Goal: Task Accomplishment & Management: Manage account settings

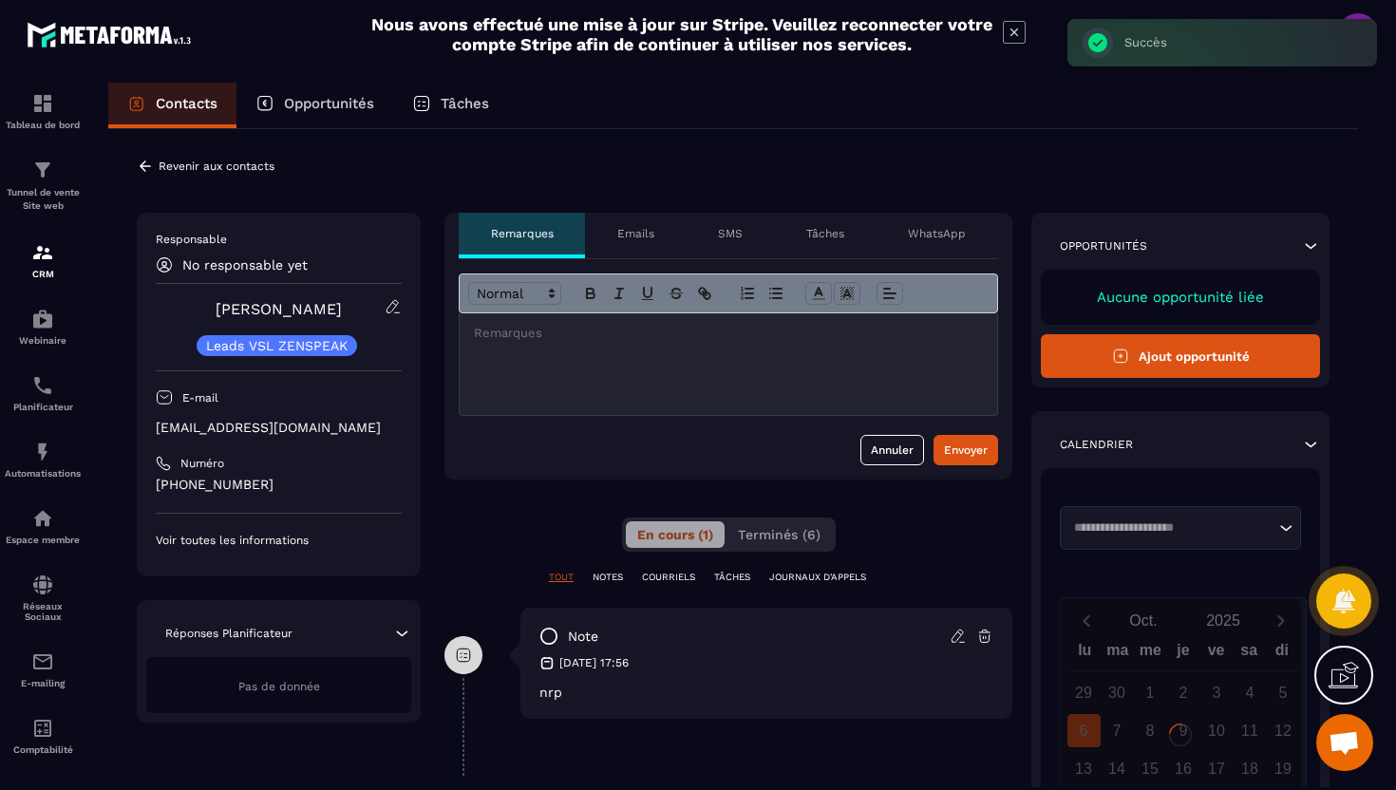
click at [199, 262] on p "No responsable yet" at bounding box center [244, 264] width 125 height 15
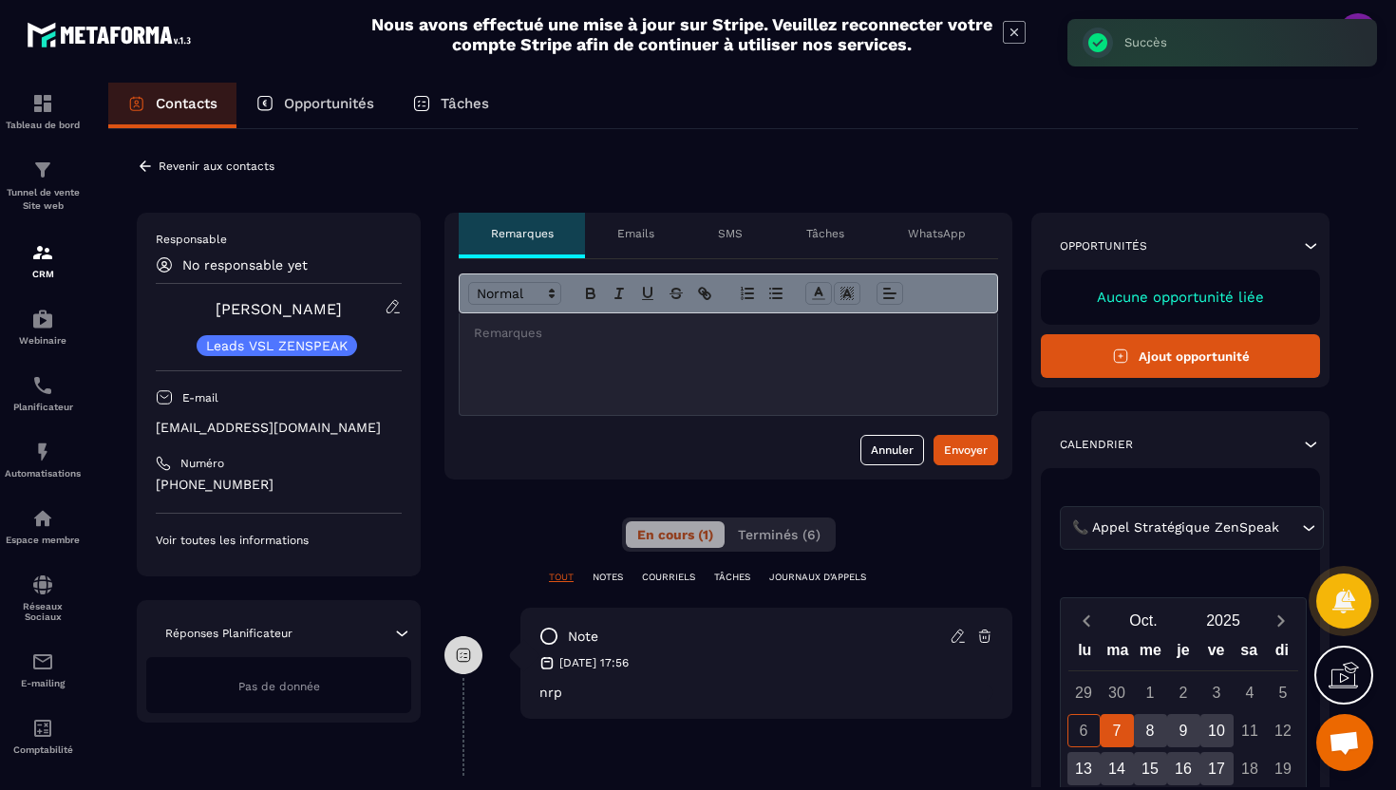
click at [150, 164] on icon at bounding box center [145, 166] width 17 height 17
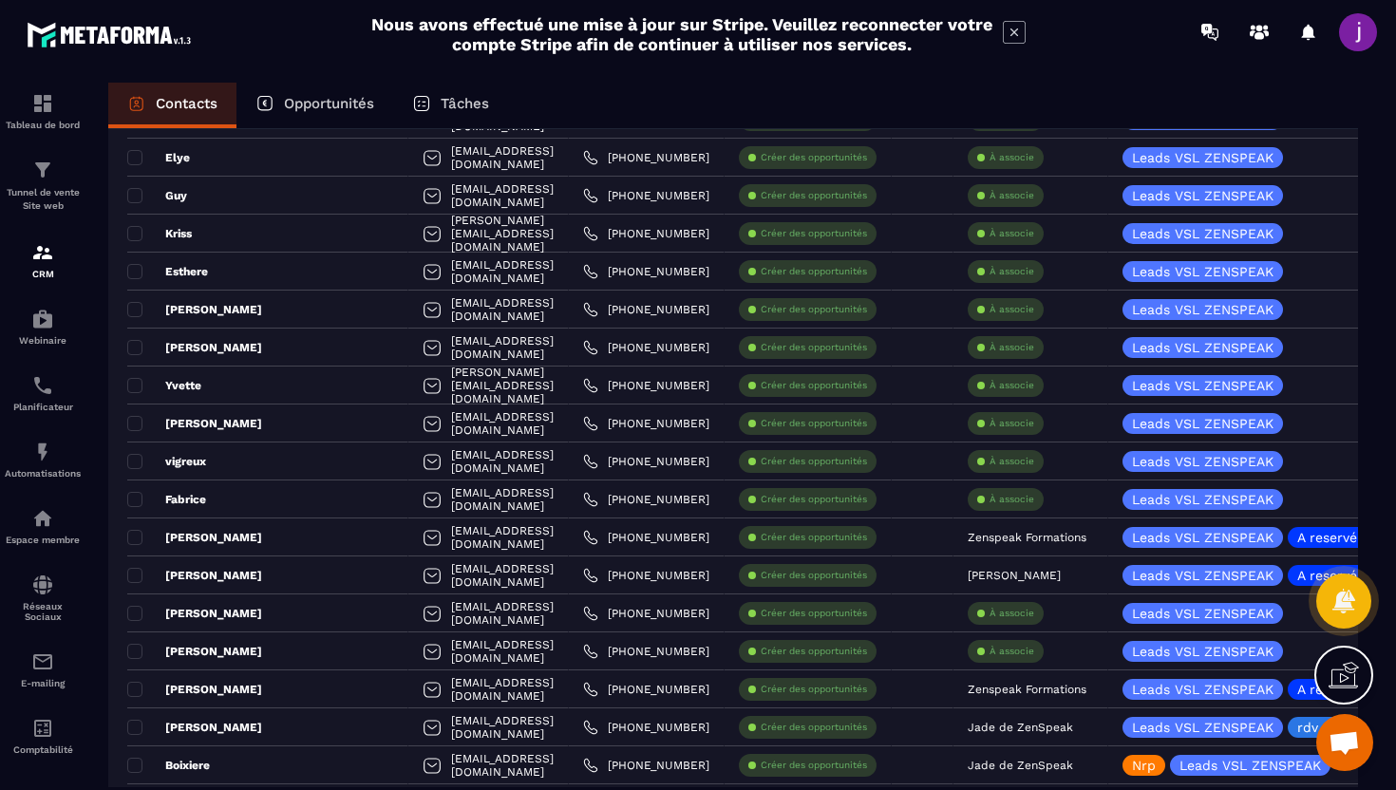
scroll to position [1146, 0]
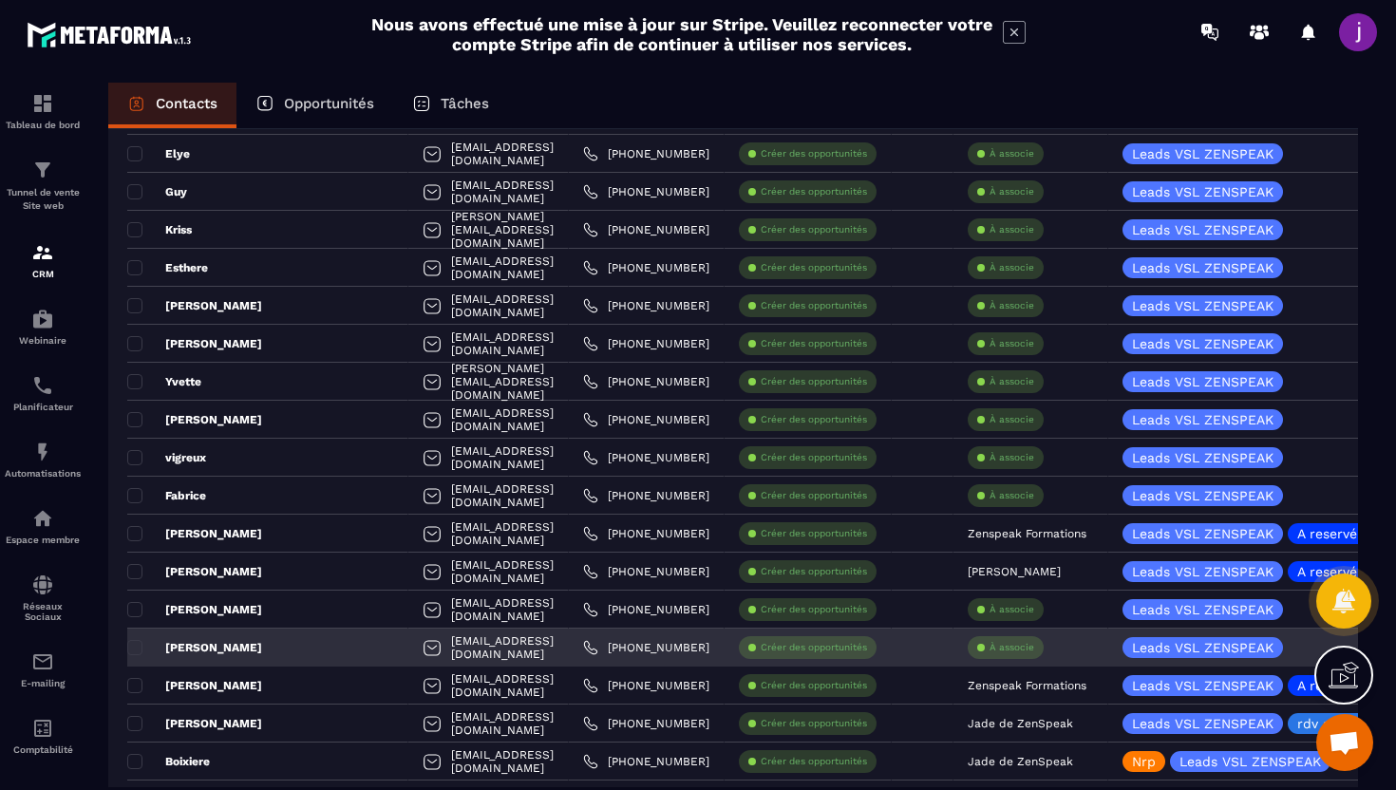
click at [1033, 650] on p "À associe" at bounding box center [1012, 647] width 45 height 13
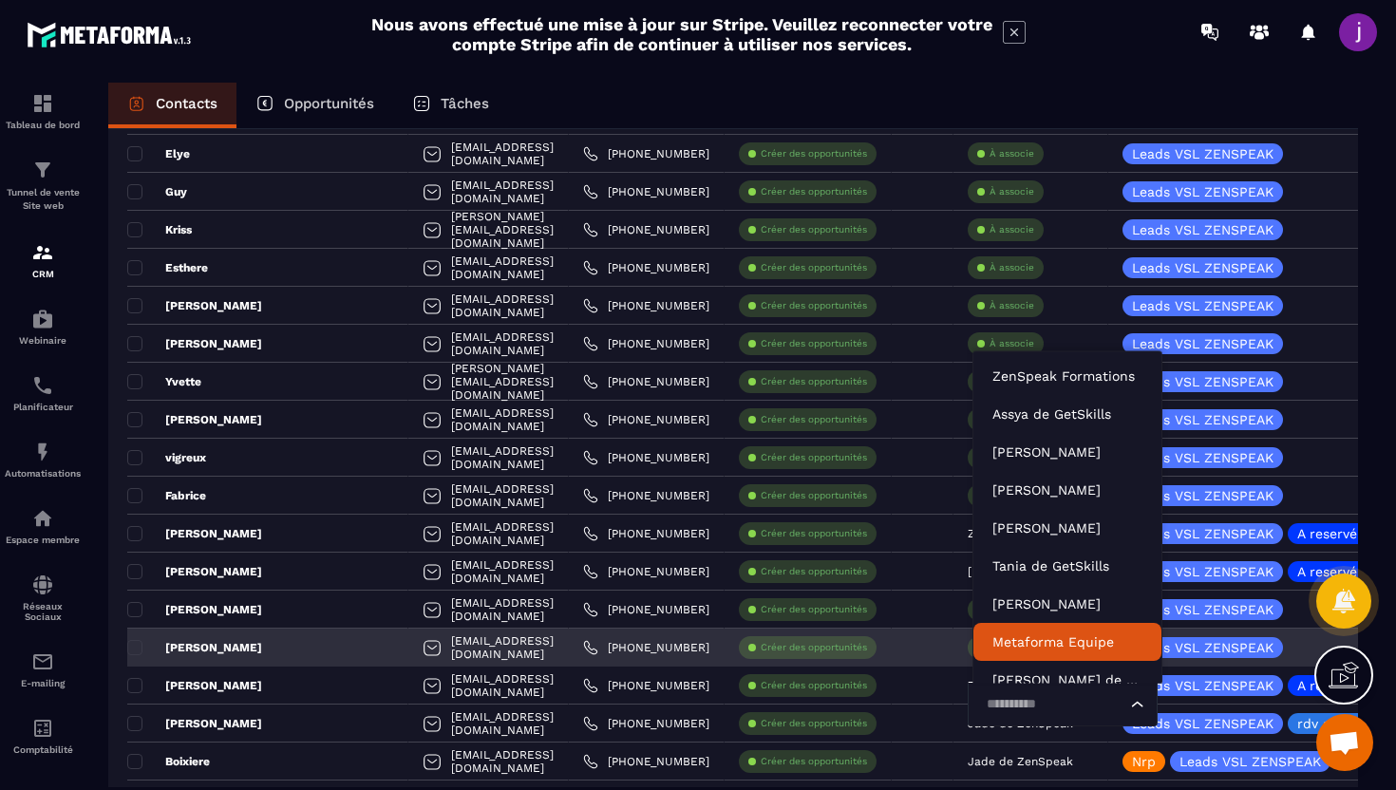
scroll to position [58, 0]
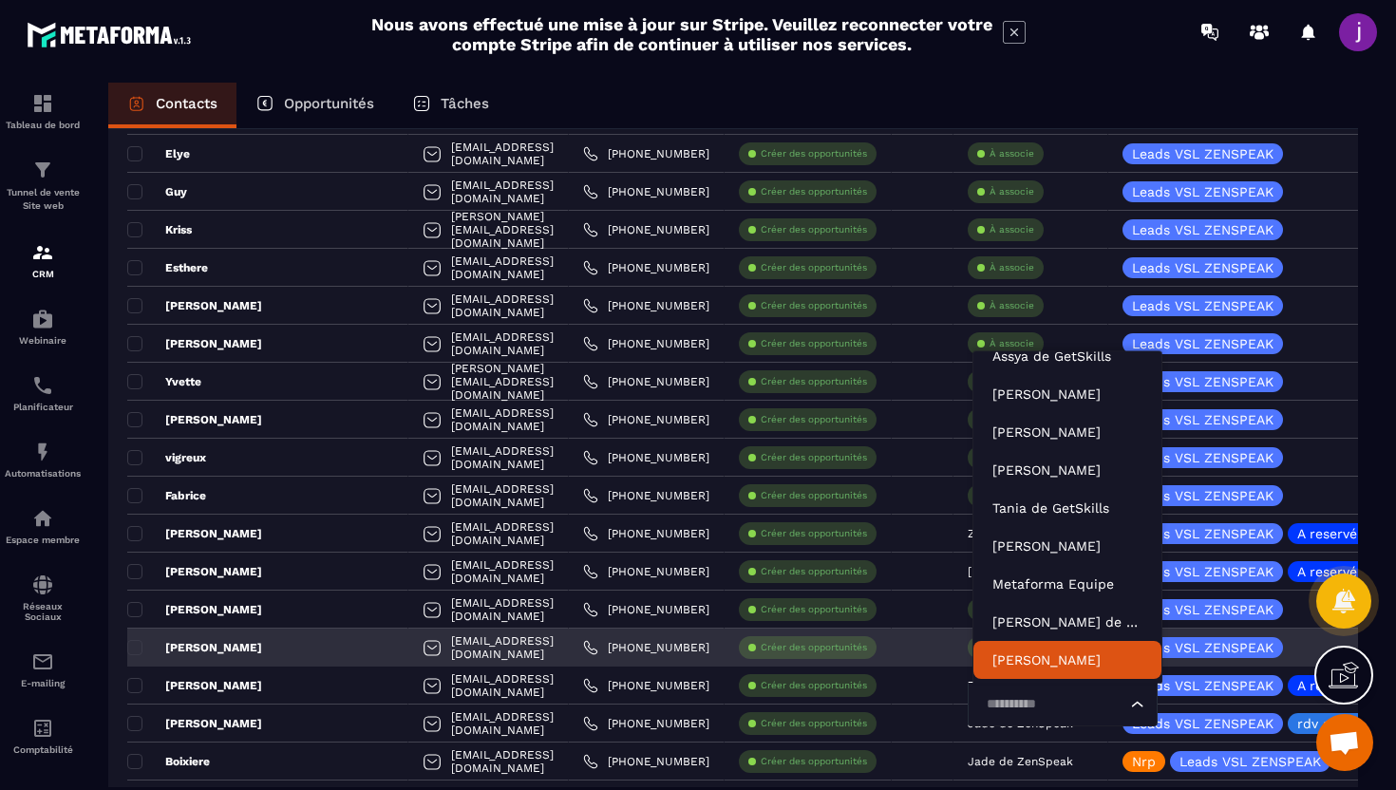
click at [1025, 696] on input "Search for option" at bounding box center [1053, 704] width 146 height 21
type input "****"
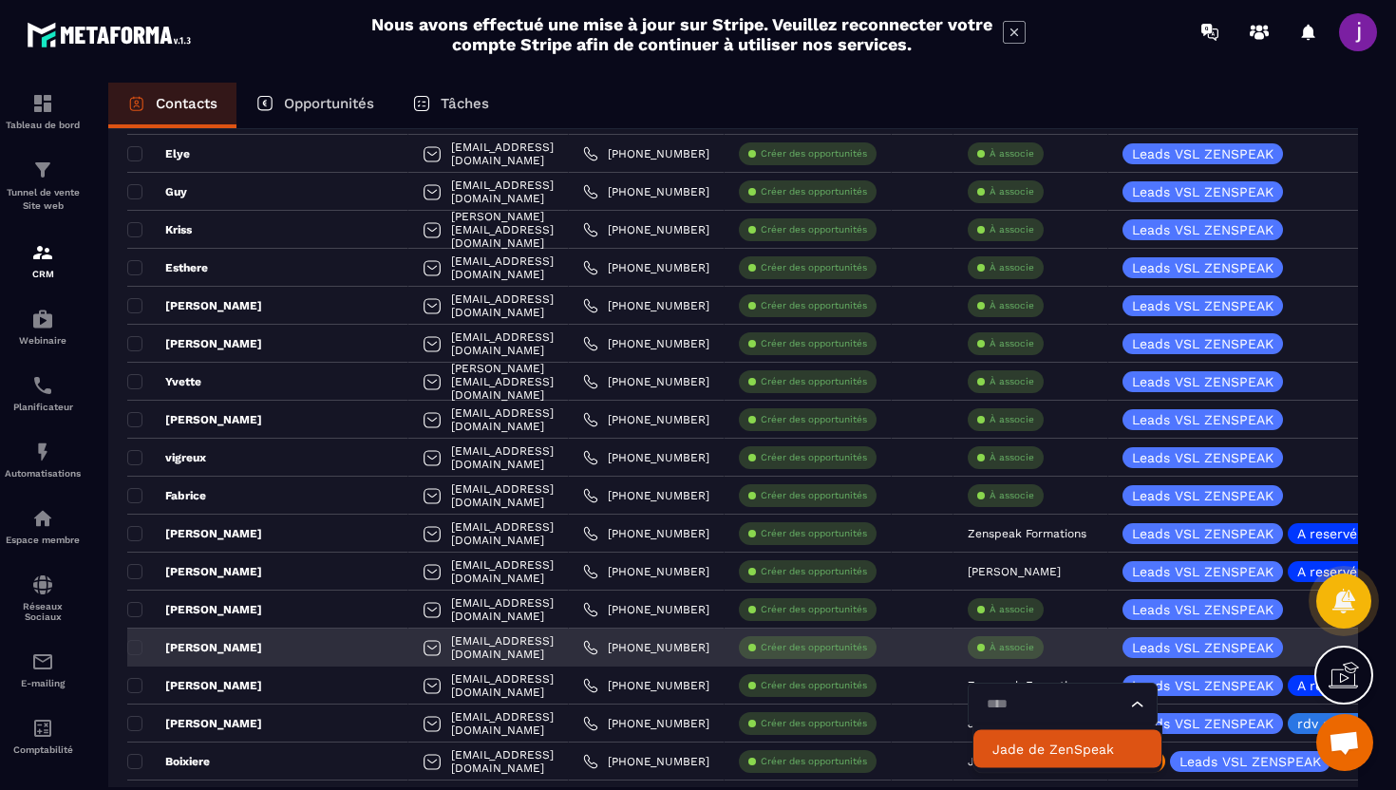
scroll to position [0, 0]
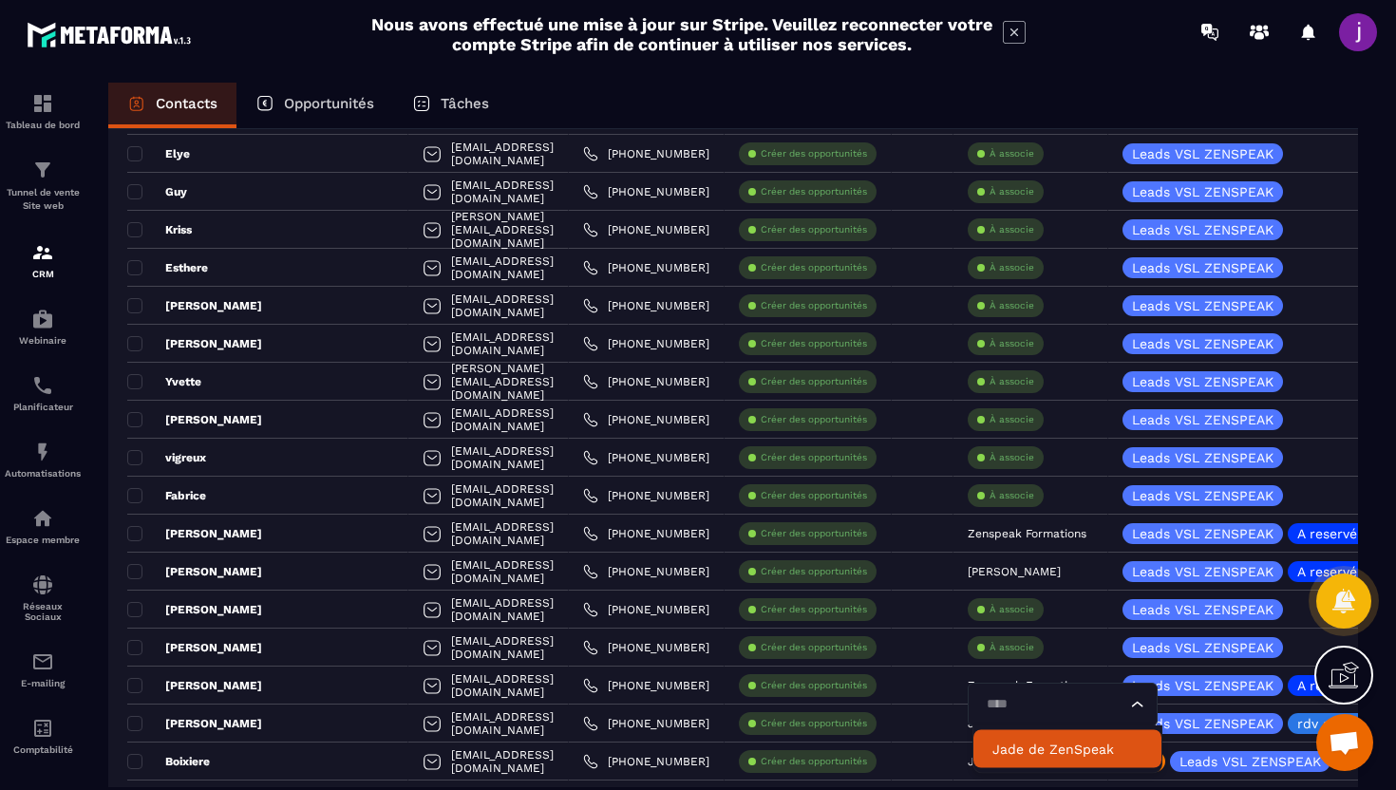
click at [1031, 754] on p "Jade de ZenSpeak" at bounding box center [1068, 749] width 150 height 19
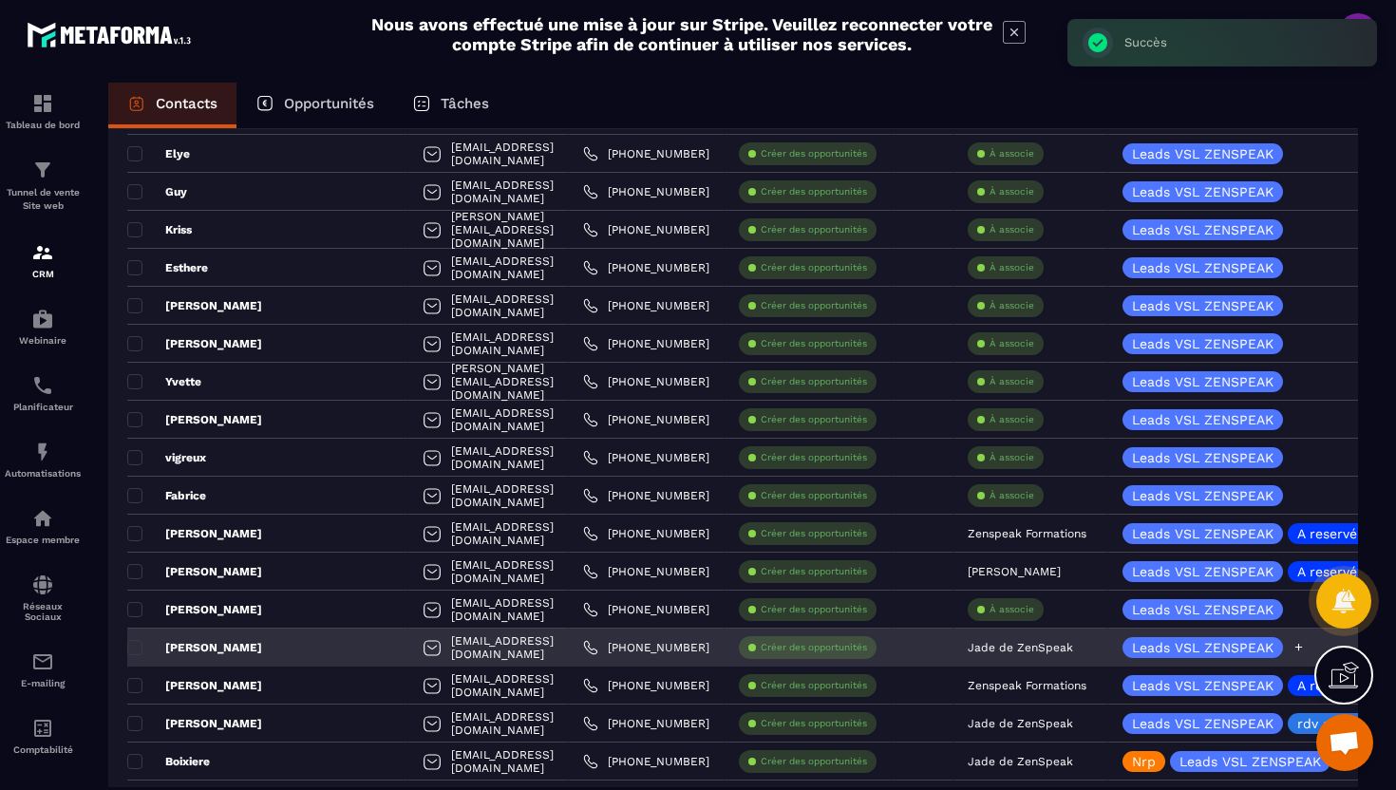
click at [1299, 654] on div at bounding box center [1299, 647] width 12 height 21
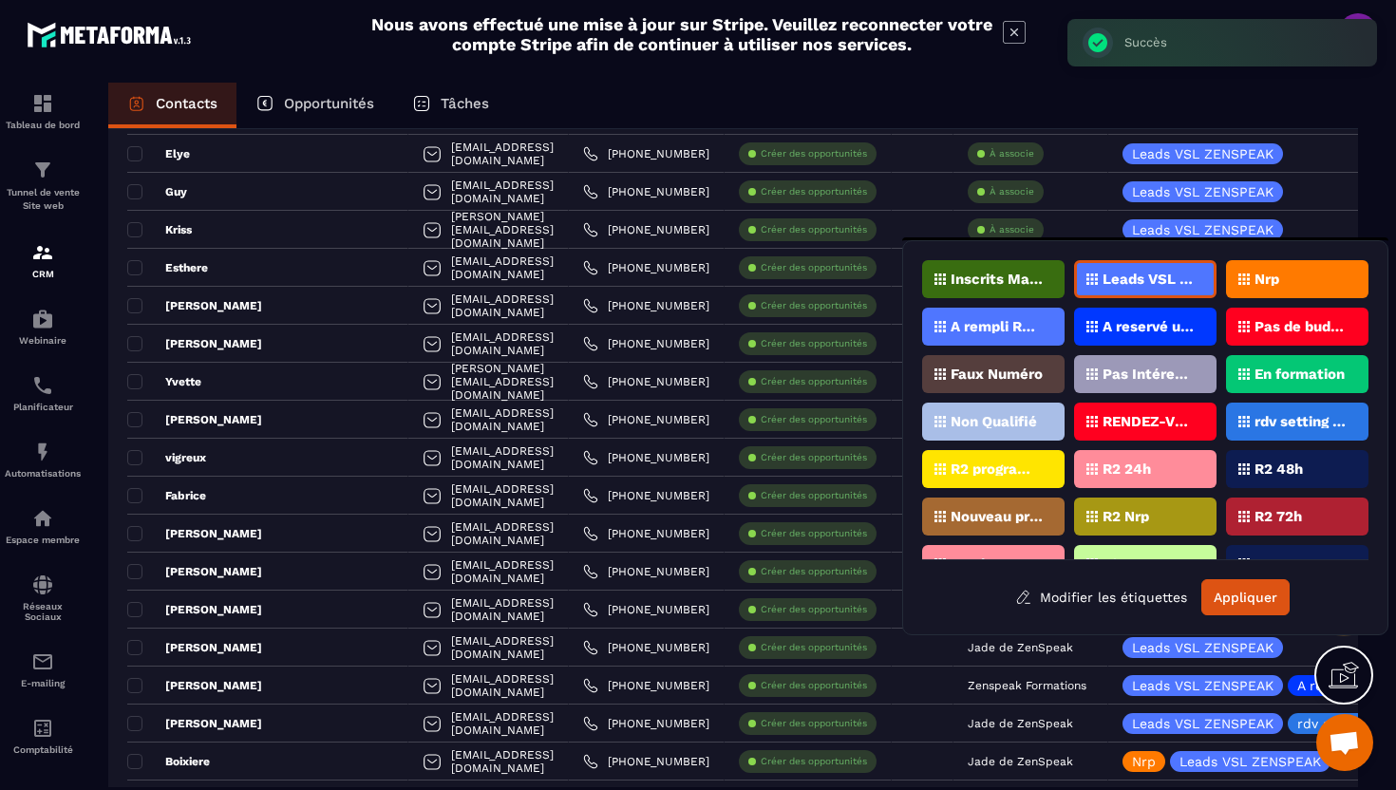
click at [1299, 281] on div "Nrp" at bounding box center [1297, 279] width 142 height 38
click at [1238, 596] on button "Appliquer" at bounding box center [1246, 597] width 88 height 36
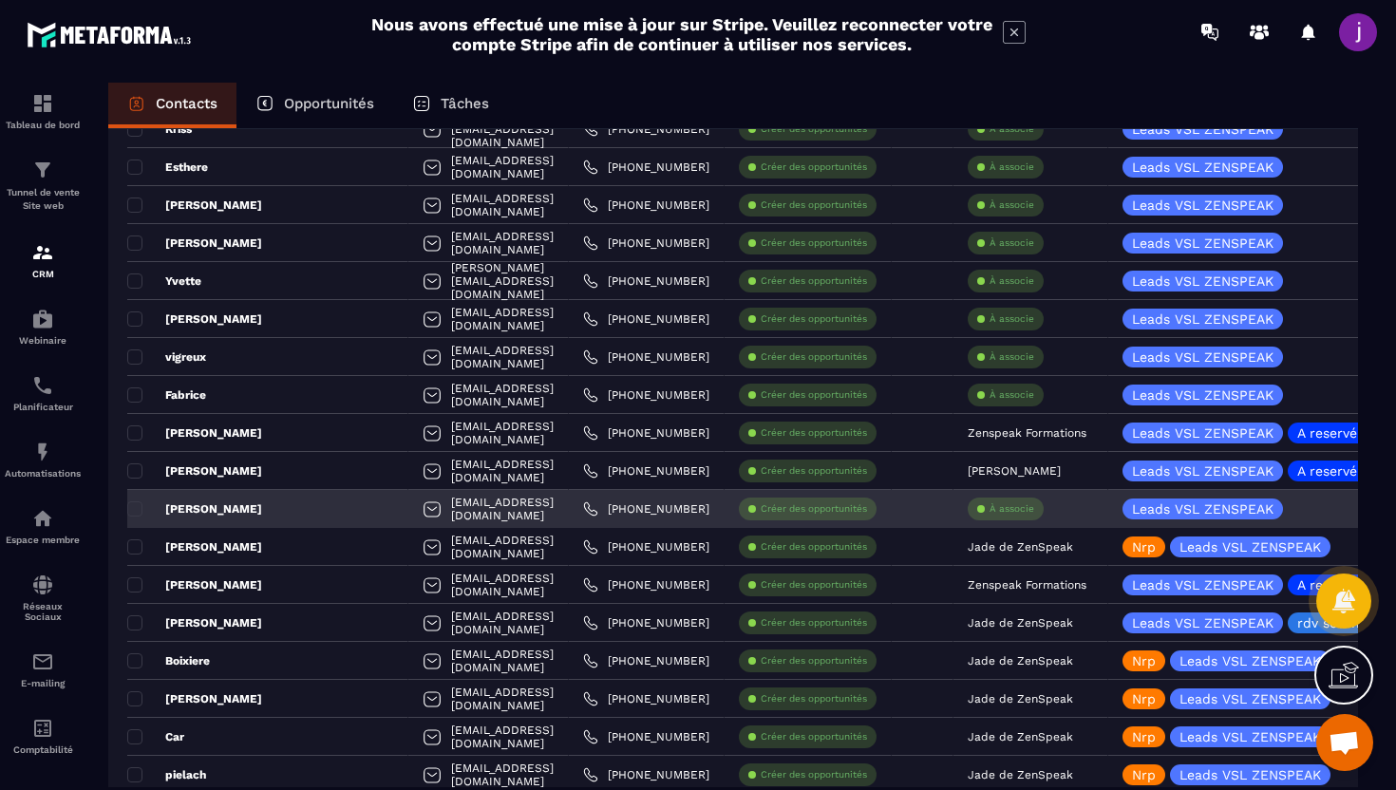
click at [297, 513] on div "[PERSON_NAME]" at bounding box center [267, 509] width 281 height 38
